Goal: Transaction & Acquisition: Book appointment/travel/reservation

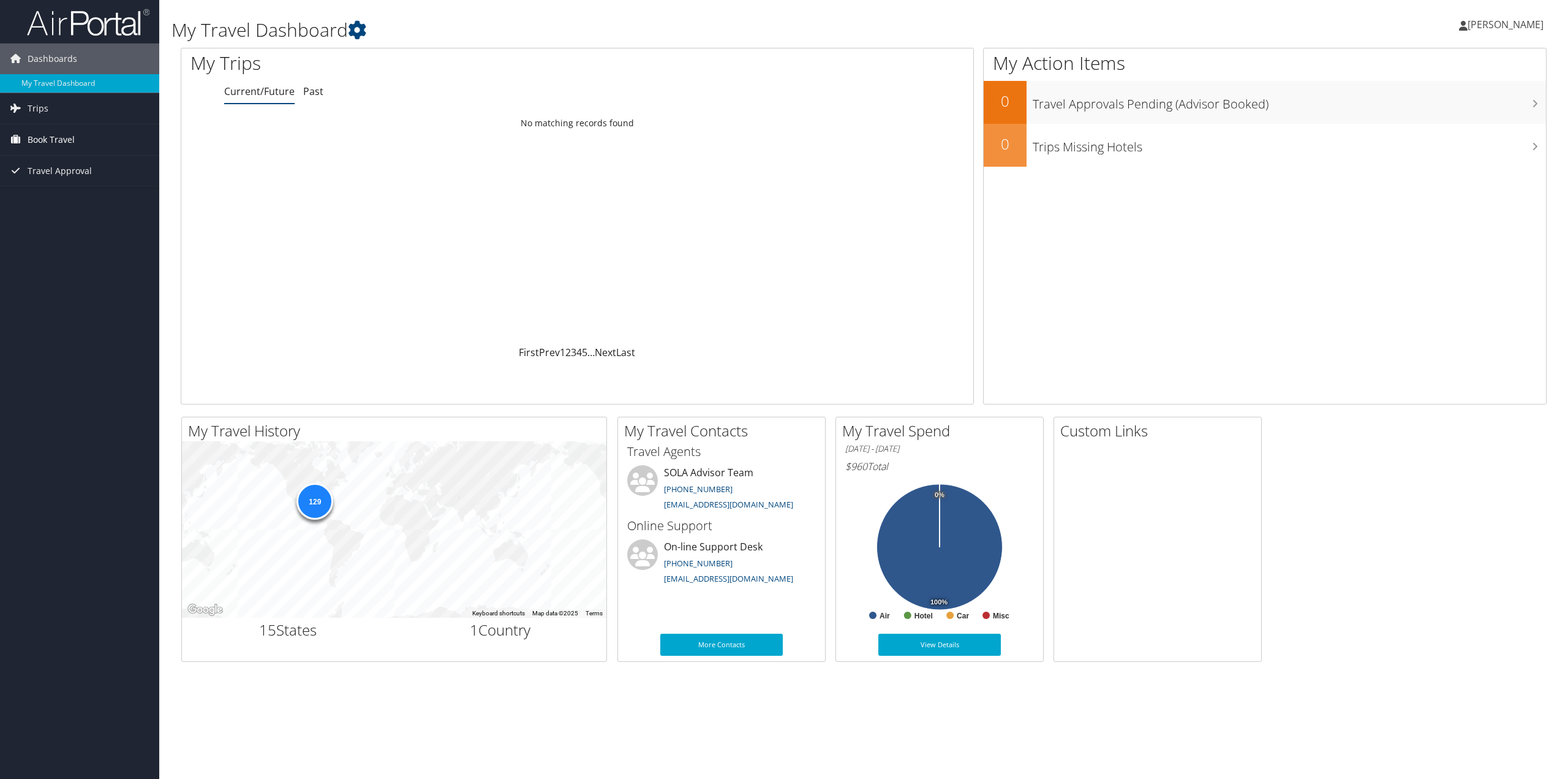
click at [48, 142] on span "Book Travel" at bounding box center [51, 140] width 48 height 31
click at [59, 181] on link "Book/Manage Online Trips" at bounding box center [80, 183] width 159 height 18
click at [100, 181] on link "Book/Manage Online Trips" at bounding box center [80, 183] width 159 height 18
